Goal: Task Accomplishment & Management: Manage account settings

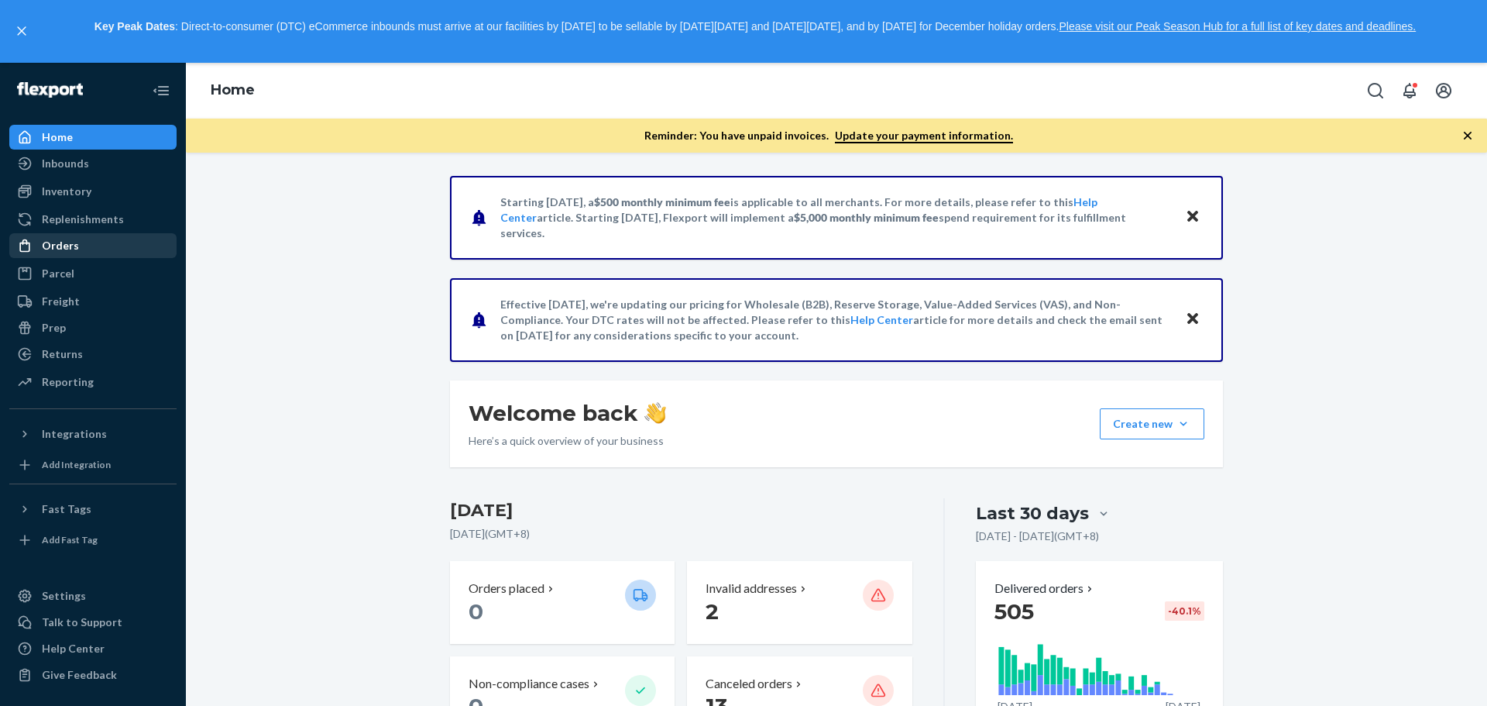
click at [96, 249] on div "Orders" at bounding box center [93, 246] width 164 height 22
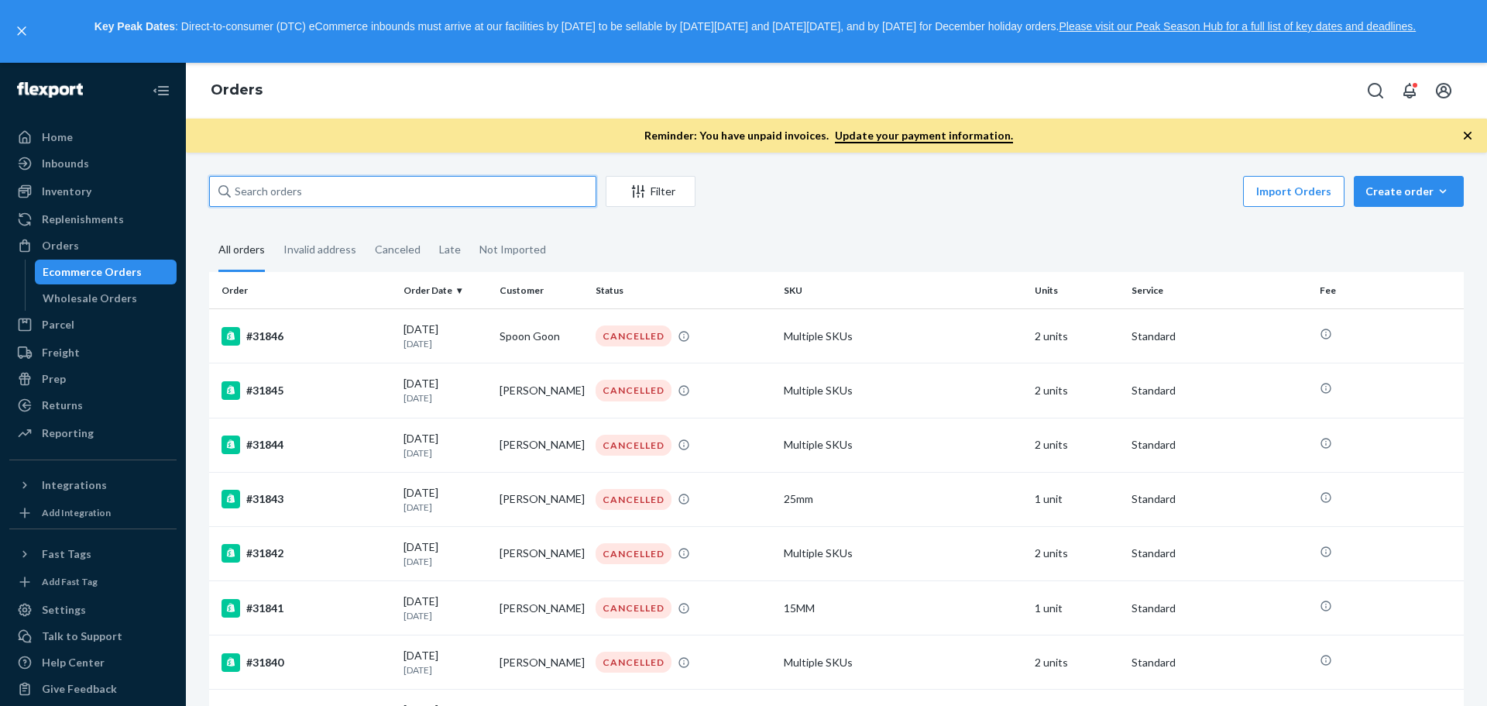
click at [331, 204] on input "text" at bounding box center [402, 191] width 387 height 31
paste input "[PERSON_NAME][EMAIL_ADDRESS][DOMAIN_NAME]"
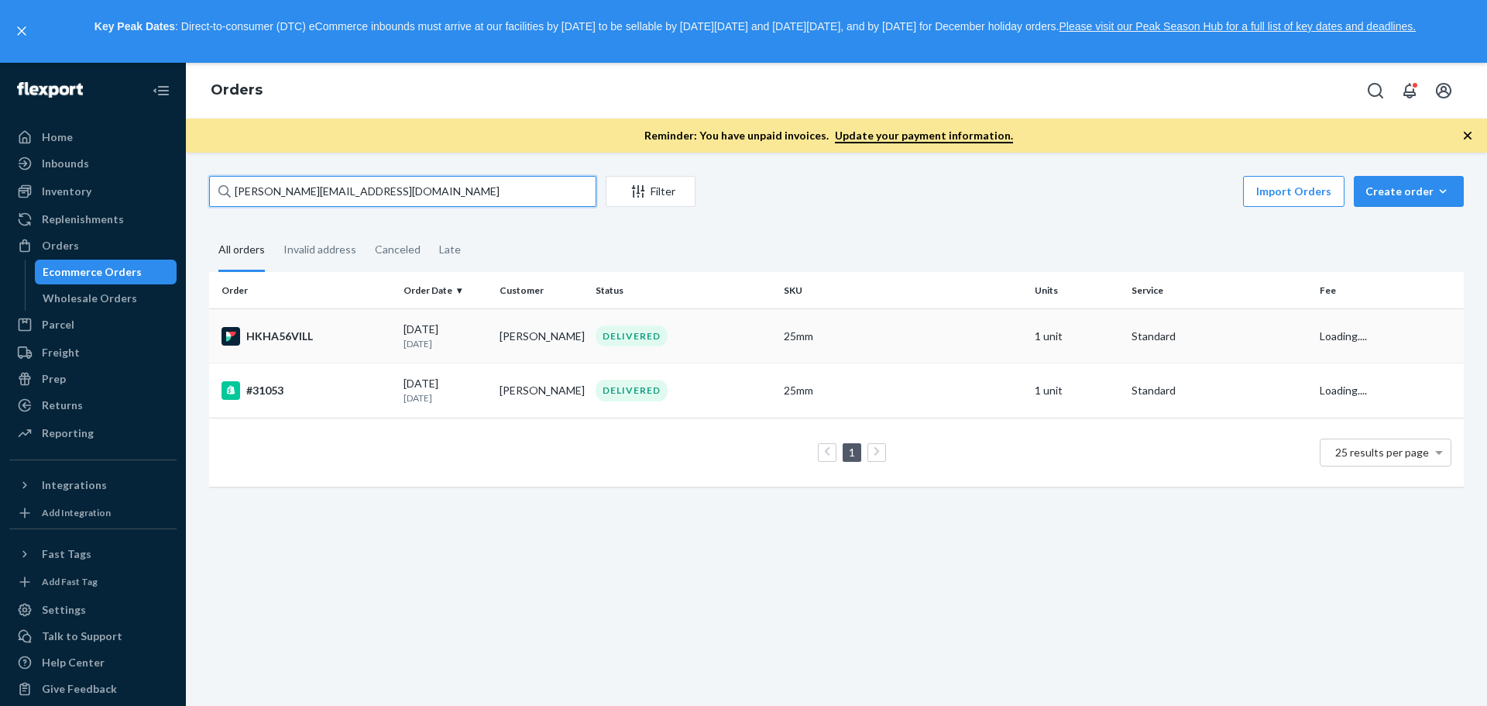
type input "[PERSON_NAME][EMAIL_ADDRESS][DOMAIN_NAME]"
click at [428, 346] on p "[DATE]" at bounding box center [446, 343] width 84 height 13
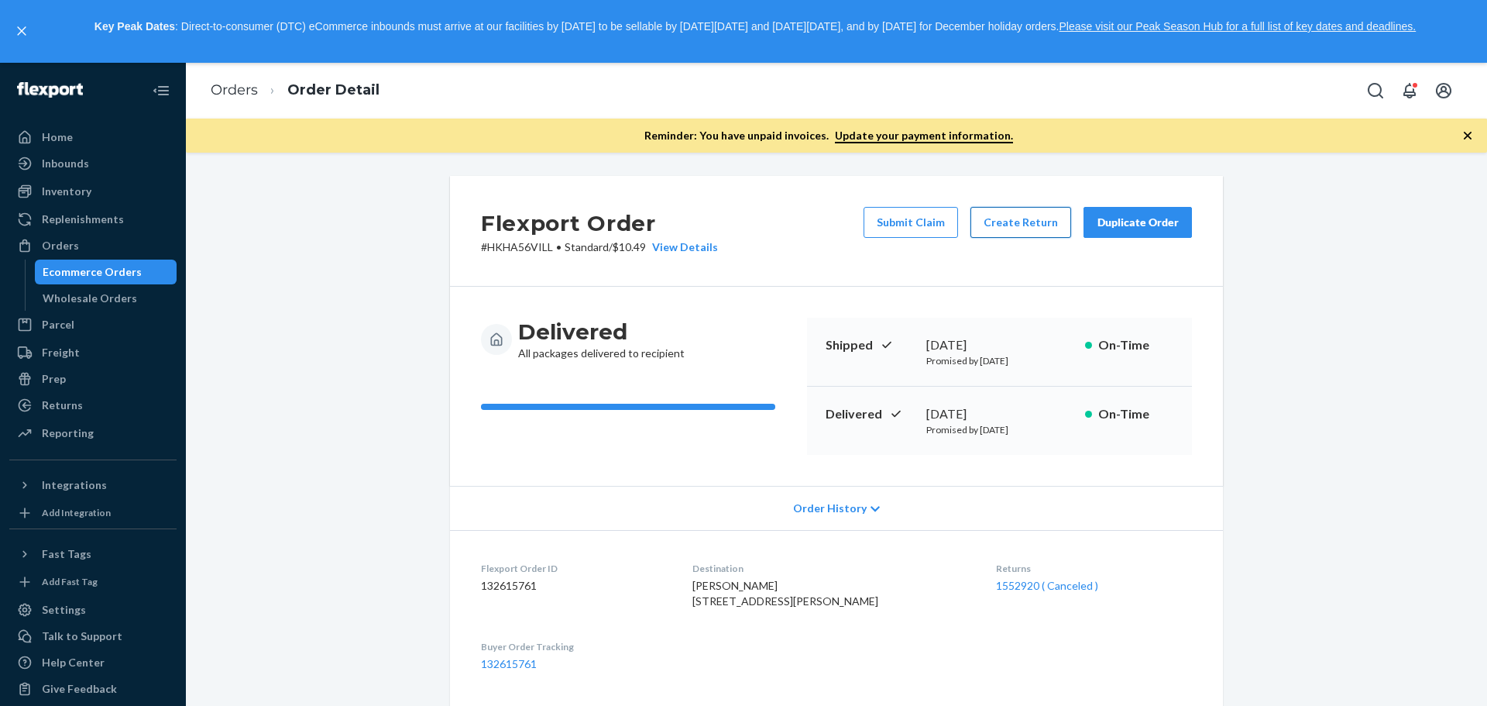
click at [1030, 229] on button "Create Return" at bounding box center [1021, 222] width 101 height 31
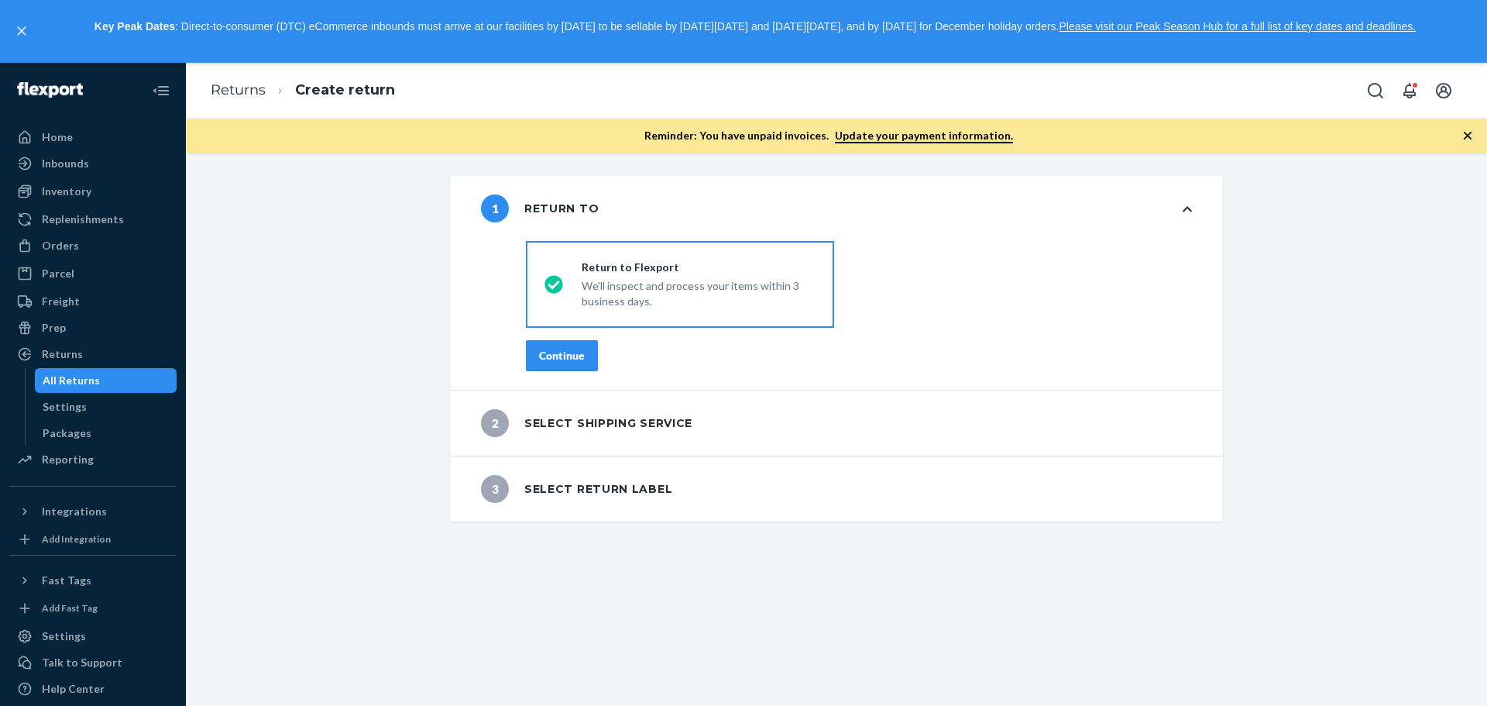
click at [576, 373] on div "destinationsRadioGroup Return to Flexport We'll inspect and process your items …" at bounding box center [859, 312] width 728 height 155
click at [576, 353] on div "Continue" at bounding box center [562, 355] width 46 height 15
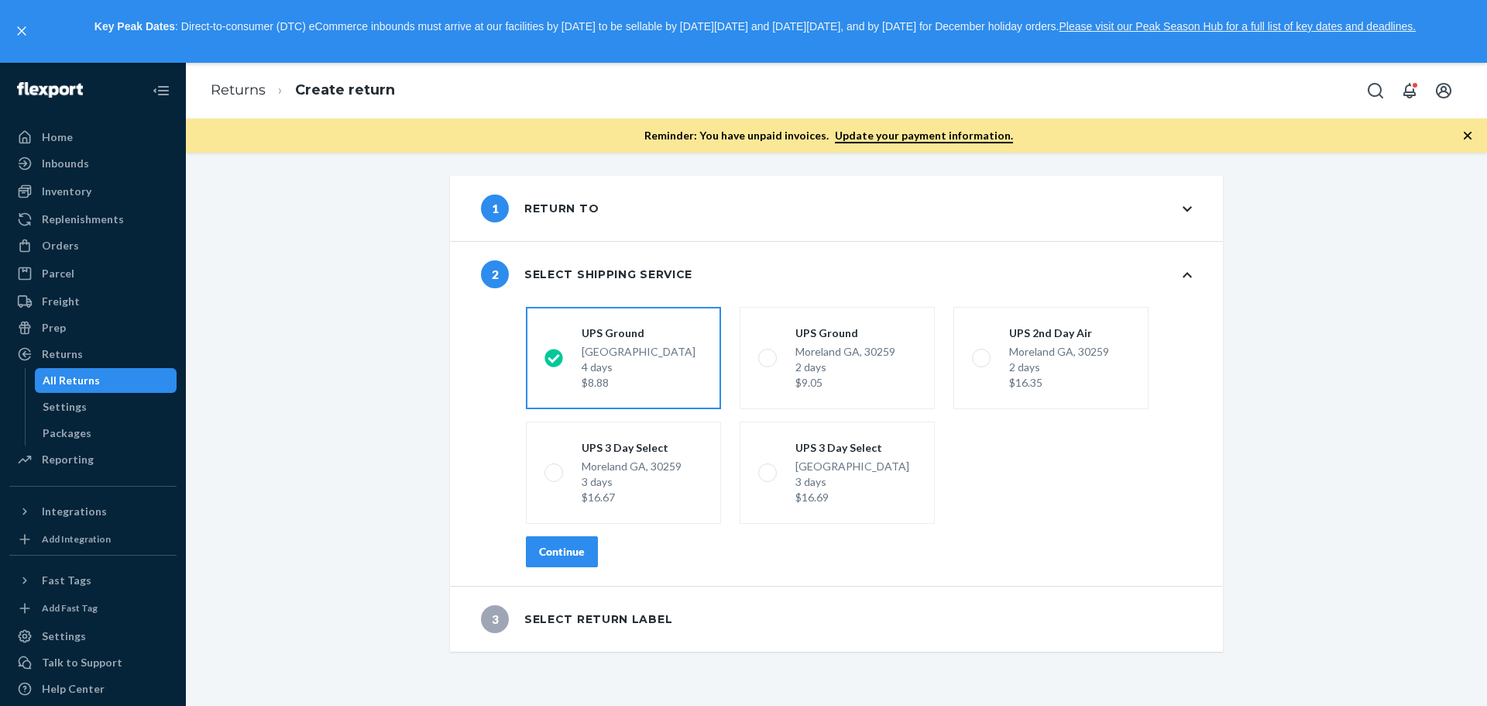
click at [552, 555] on div "Continue" at bounding box center [562, 551] width 46 height 15
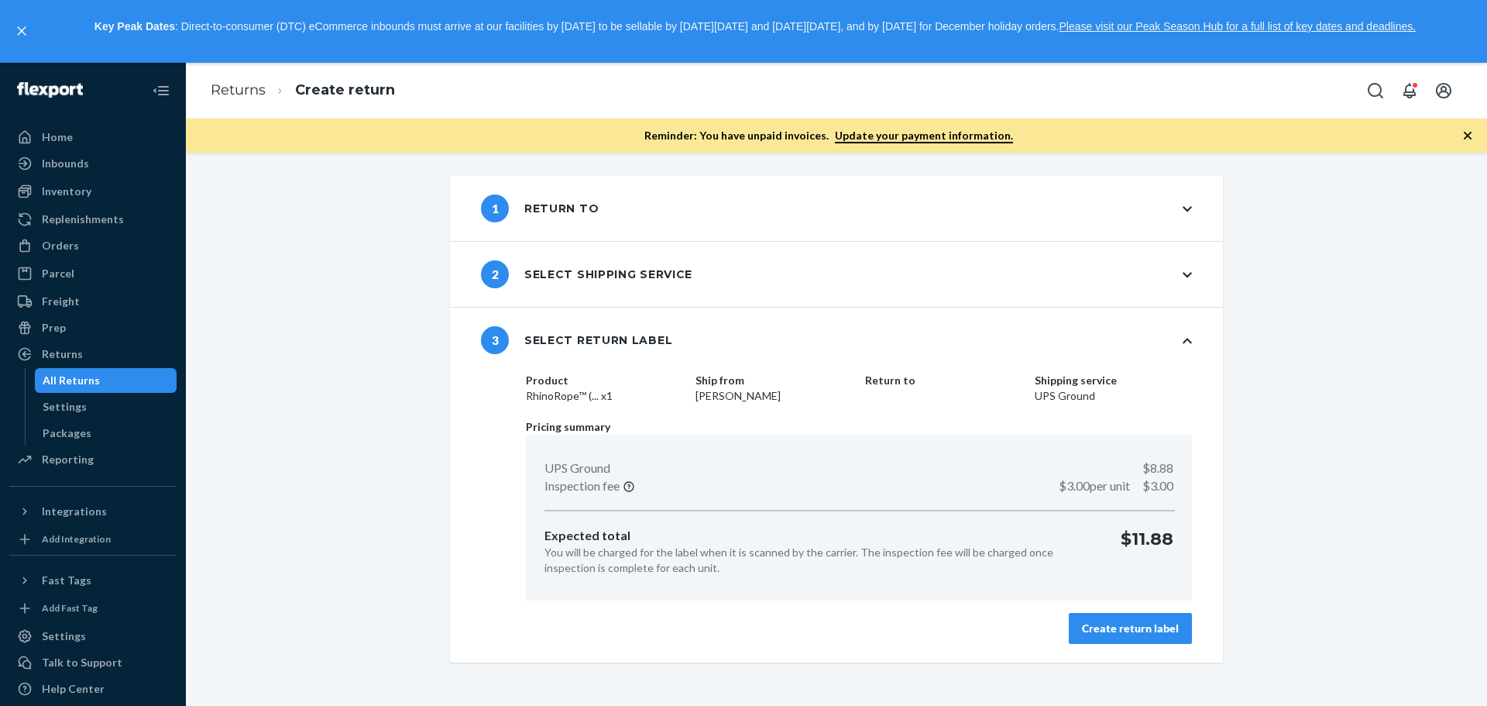
click at [1106, 613] on button "Create return label" at bounding box center [1130, 628] width 123 height 31
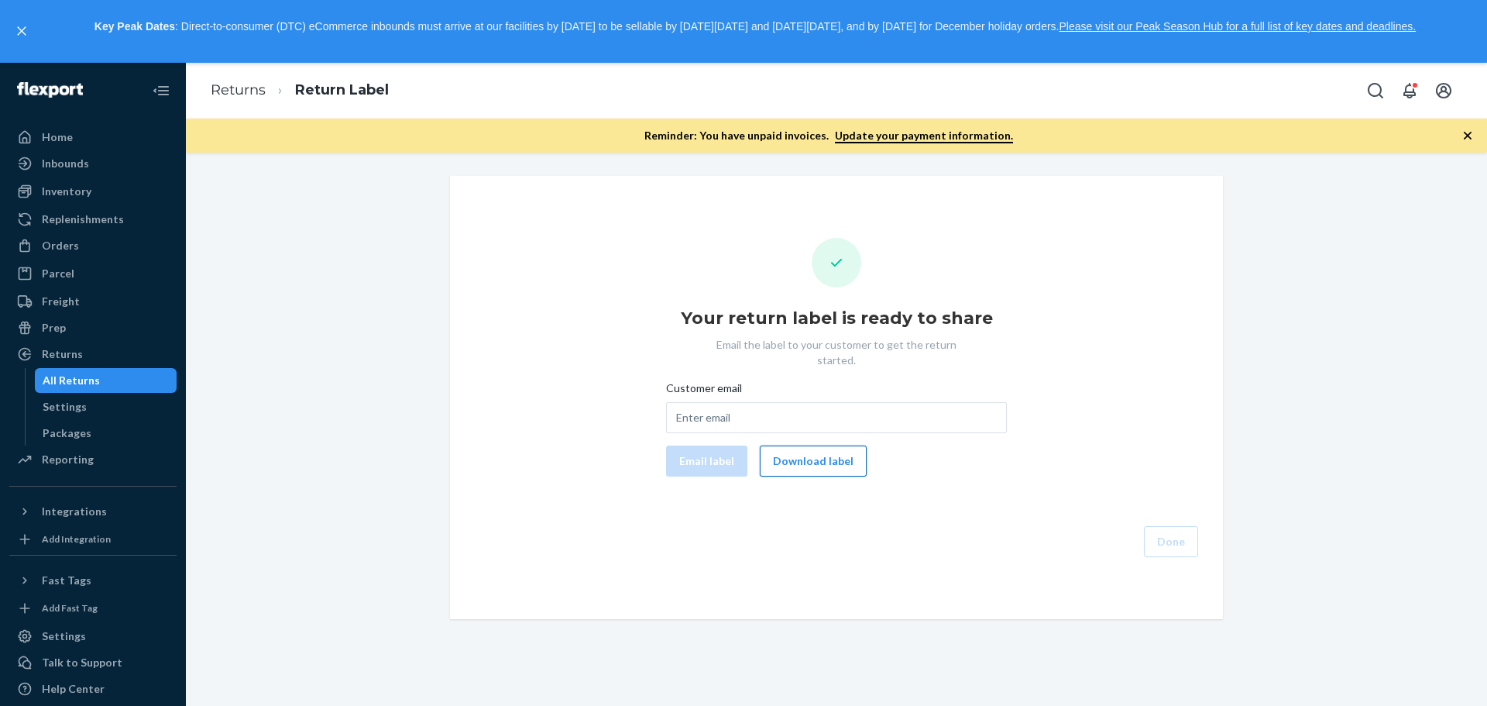
click at [785, 448] on button "Download label" at bounding box center [813, 460] width 107 height 31
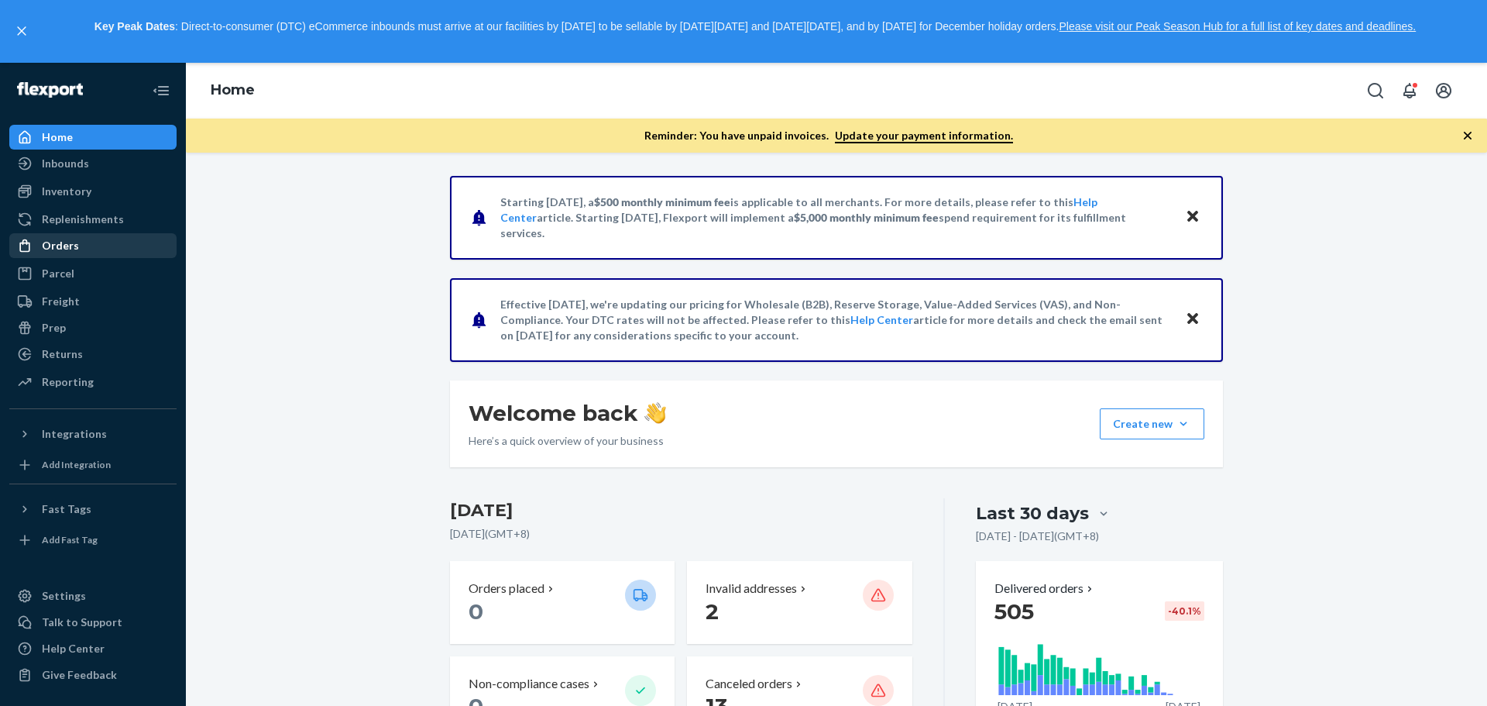
click at [76, 246] on div "Orders" at bounding box center [60, 245] width 37 height 15
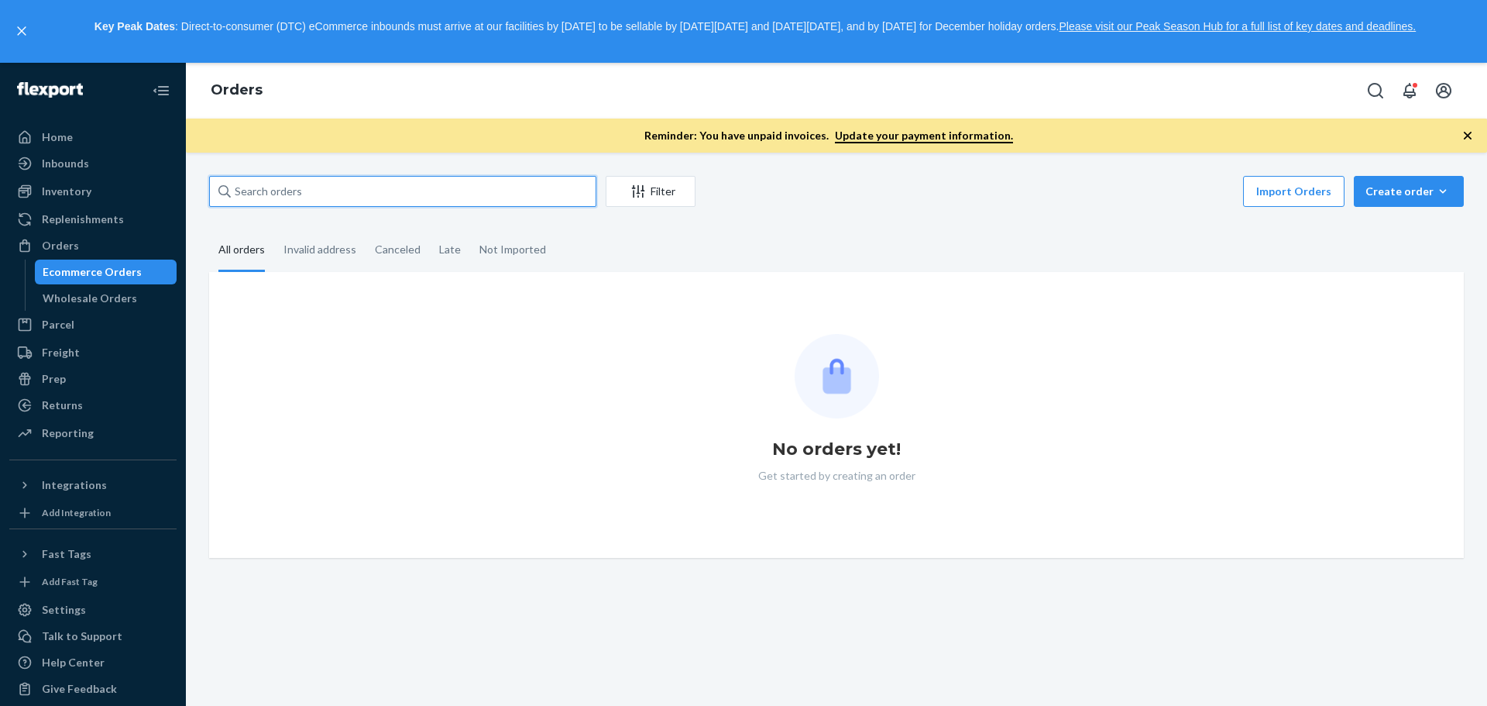
click at [413, 194] on input "text" at bounding box center [402, 191] width 387 height 31
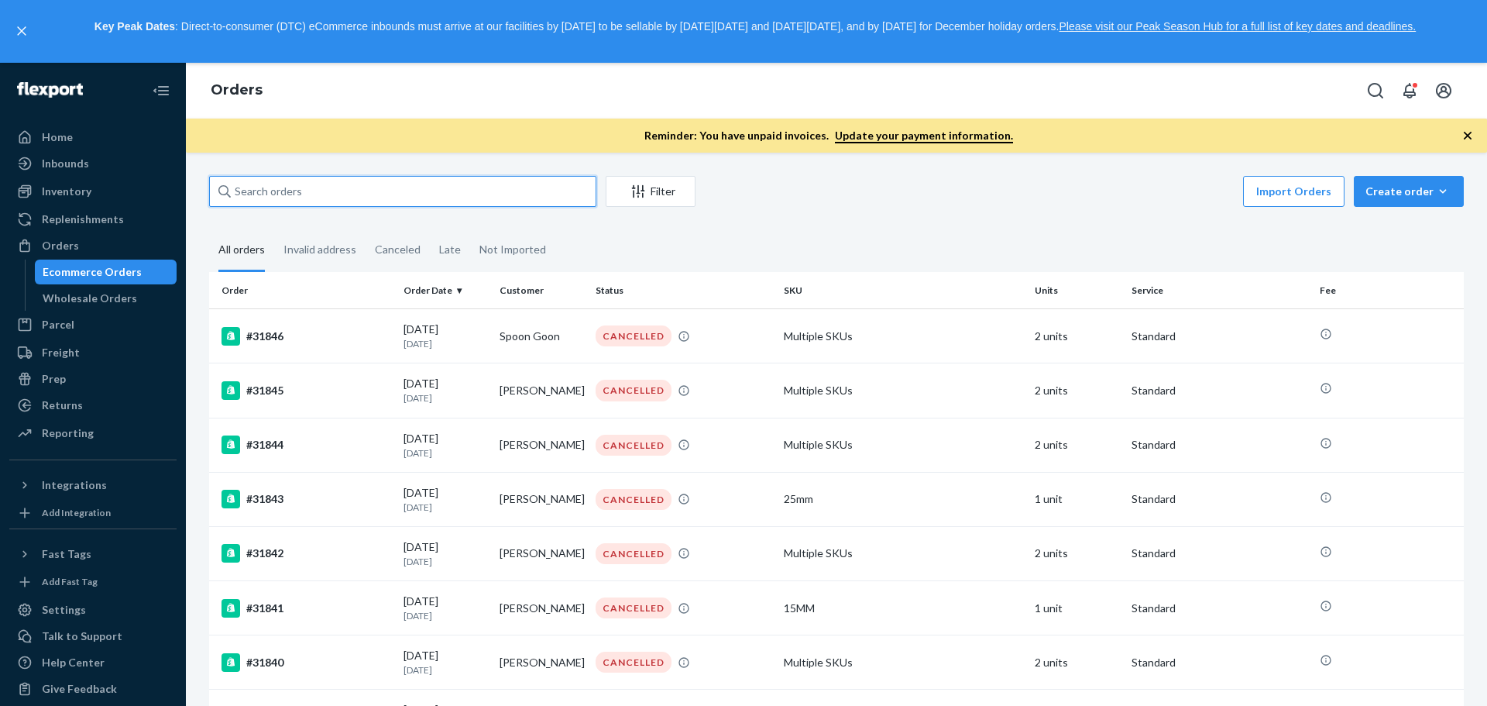
click at [442, 197] on input "text" at bounding box center [402, 191] width 387 height 31
paste input "31671"
type input "31671"
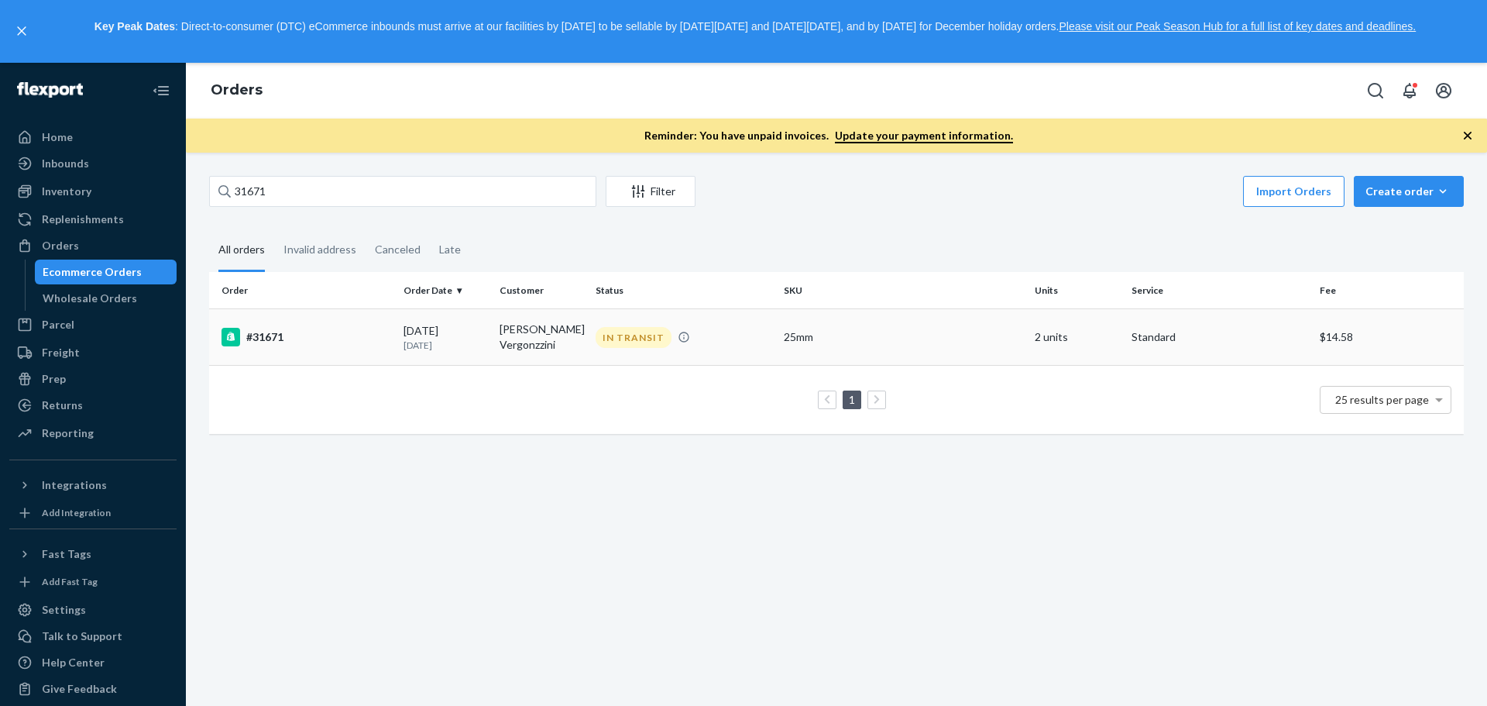
click at [466, 348] on p "10 days ago" at bounding box center [446, 345] width 84 height 13
